Goal: Information Seeking & Learning: Learn about a topic

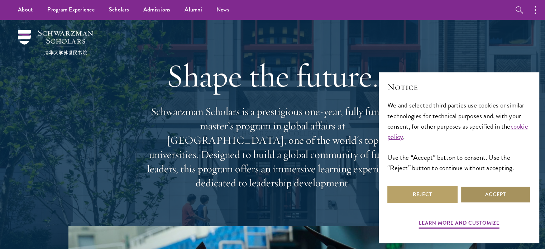
click at [491, 199] on button "Accept" at bounding box center [495, 194] width 70 height 17
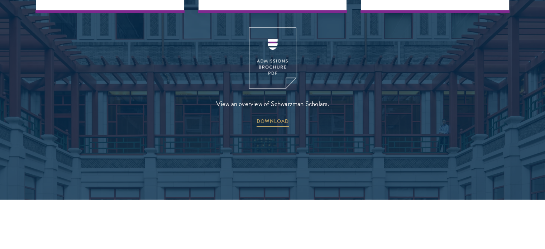
scroll to position [1002, 0]
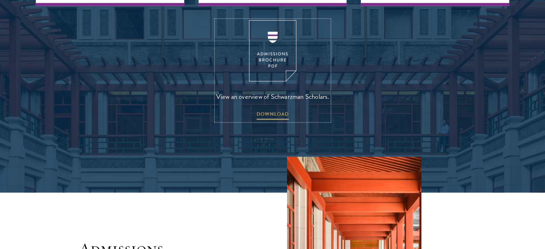
click at [254, 44] on img at bounding box center [272, 50] width 47 height 61
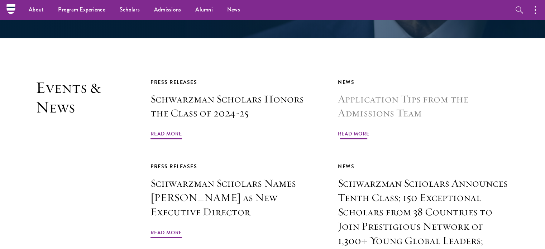
scroll to position [1601, 0]
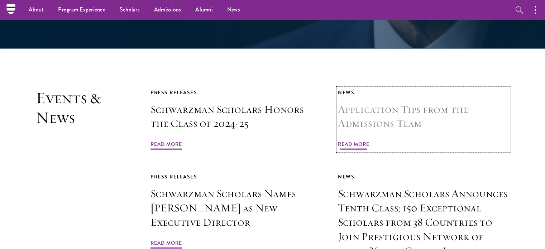
click at [347, 109] on link "News Application Tips from the Admissions Team Read More" at bounding box center [423, 119] width 171 height 63
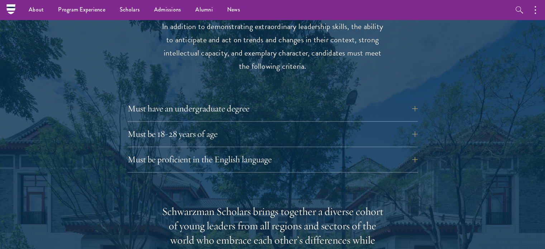
scroll to position [931, 0]
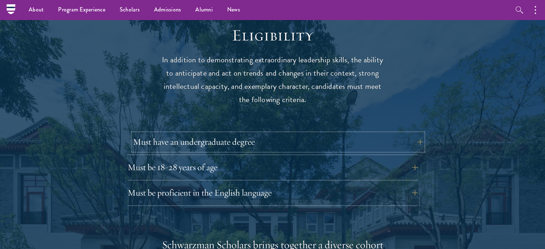
click at [417, 133] on button "Must have an undergraduate degree" at bounding box center [278, 141] width 290 height 17
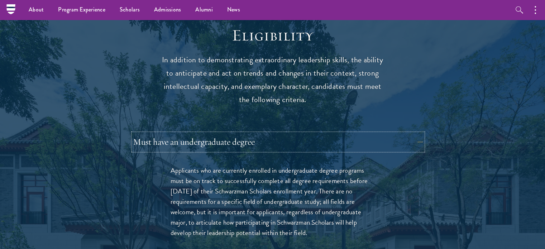
click at [417, 133] on button "Must have an undergraduate degree" at bounding box center [278, 141] width 290 height 17
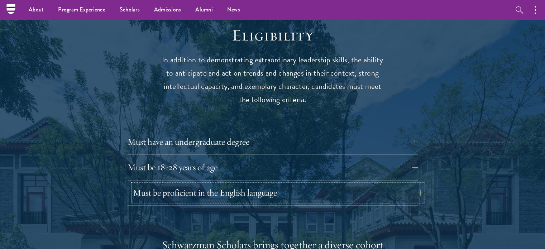
click at [420, 184] on button "Must be proficient in the English language" at bounding box center [278, 192] width 290 height 17
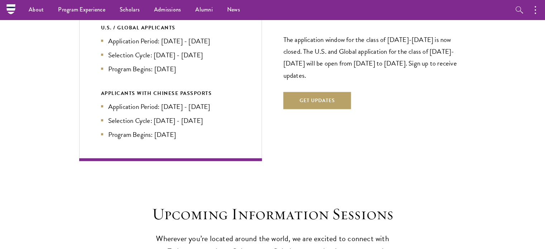
scroll to position [1754, 0]
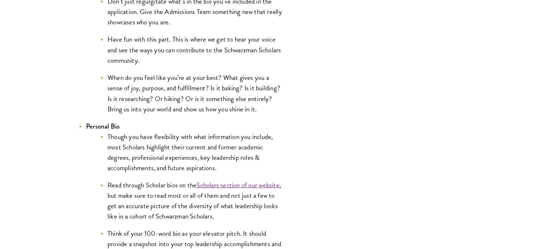
scroll to position [1396, 0]
